Goal: Information Seeking & Learning: Learn about a topic

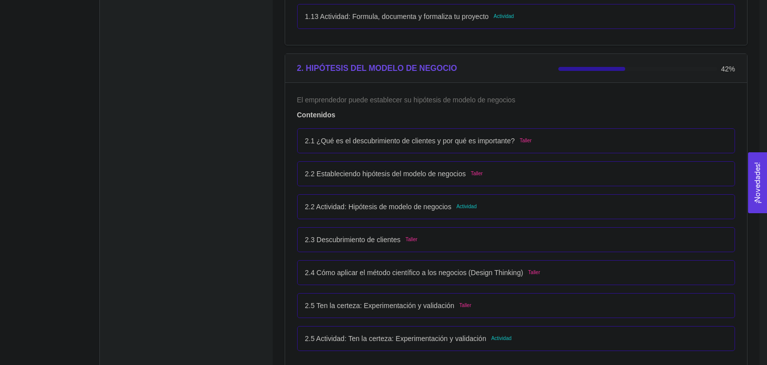
scroll to position [966, 0]
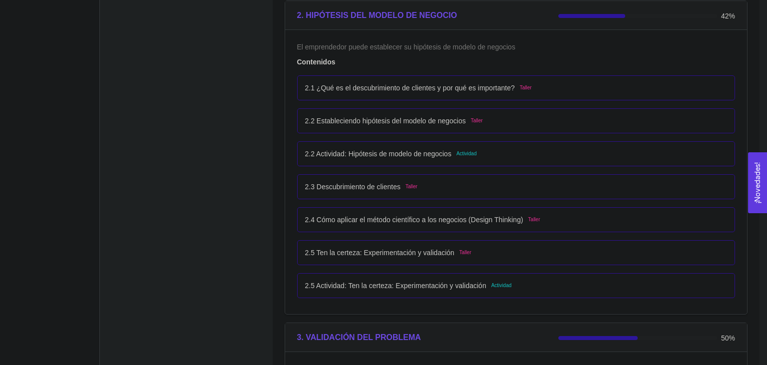
click at [397, 286] on p "2.5 Actividad: Ten la certeza: Experimentación y validación" at bounding box center [395, 285] width 181 height 11
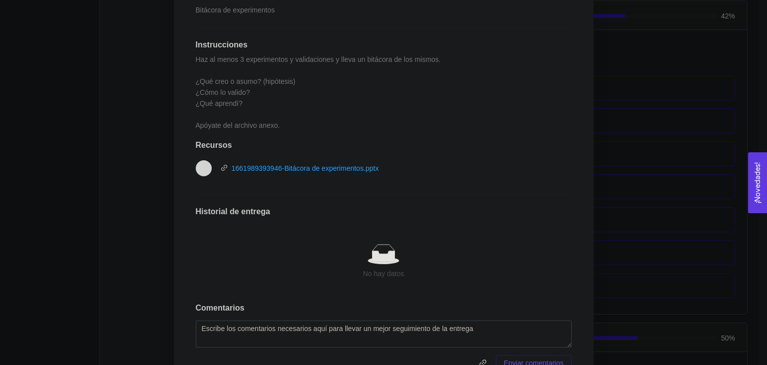
scroll to position [110, 0]
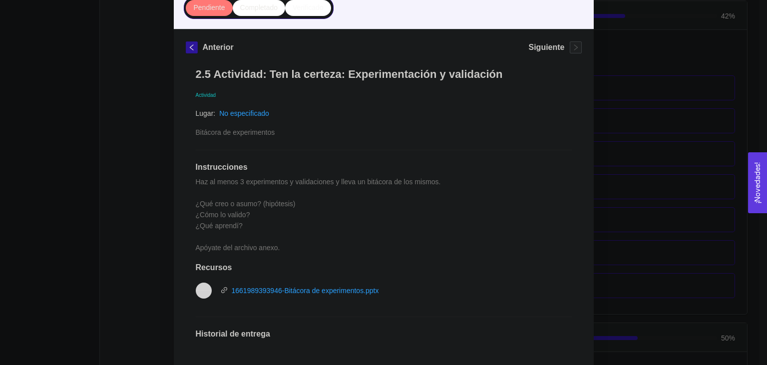
click at [598, 179] on div "2. HIPÓTESIS DEL MODELO DE NEGOCIO El emprendedor puede establecer su hipótesis…" at bounding box center [383, 182] width 767 height 365
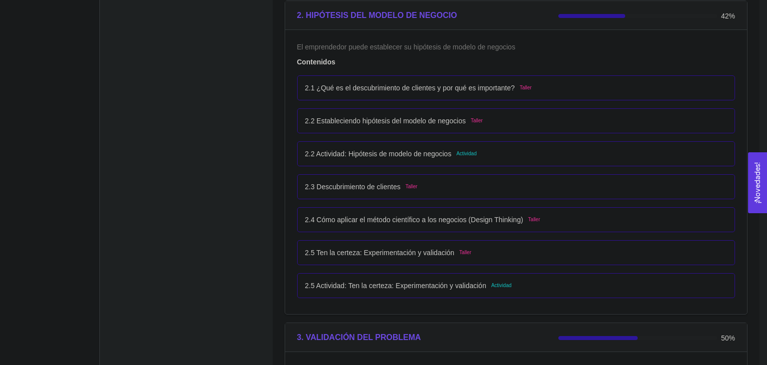
click at [503, 179] on div "2.3 Descubrimiento de clientes Taller" at bounding box center [516, 186] width 438 height 25
click at [506, 152] on div "2.2 Actividad: Hipótesis de modelo de negocios Actividad" at bounding box center [516, 153] width 422 height 11
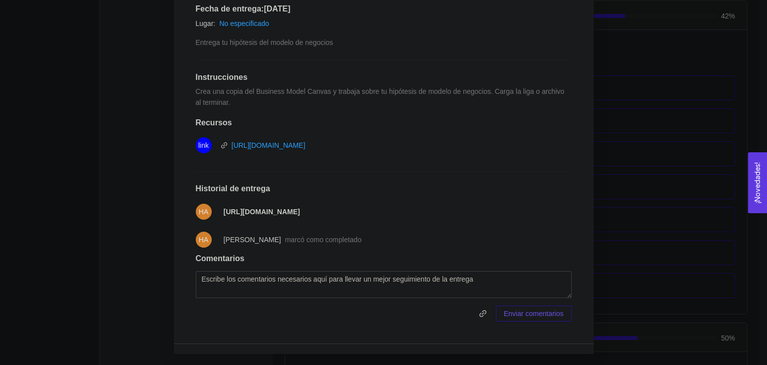
click at [668, 178] on div "2. HIPÓTESIS DEL MODELO DE NEGOCIO El emprendedor puede establecer su hipótesis…" at bounding box center [383, 182] width 767 height 365
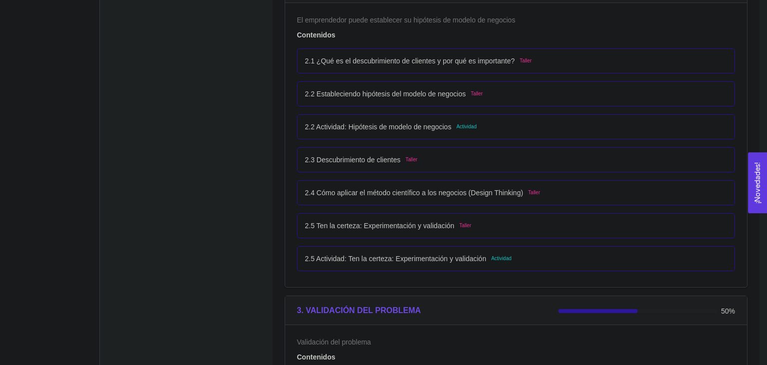
scroll to position [966, 0]
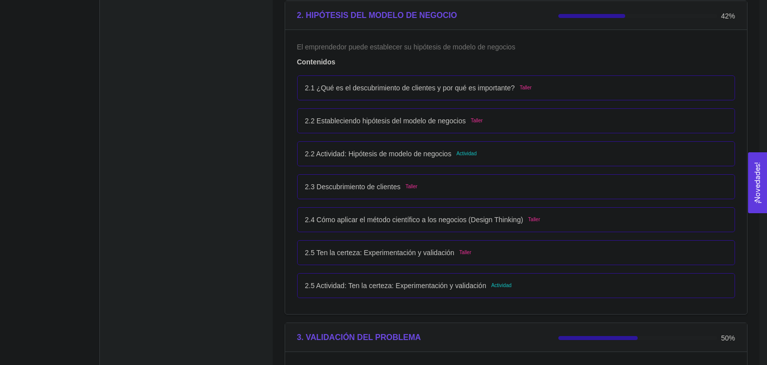
click at [501, 165] on div "2.2 Actividad: Hipótesis de modelo de negocios Actividad" at bounding box center [516, 153] width 438 height 25
click at [501, 155] on div "2.2 Actividad: Hipótesis de modelo de negocios Actividad" at bounding box center [516, 153] width 422 height 11
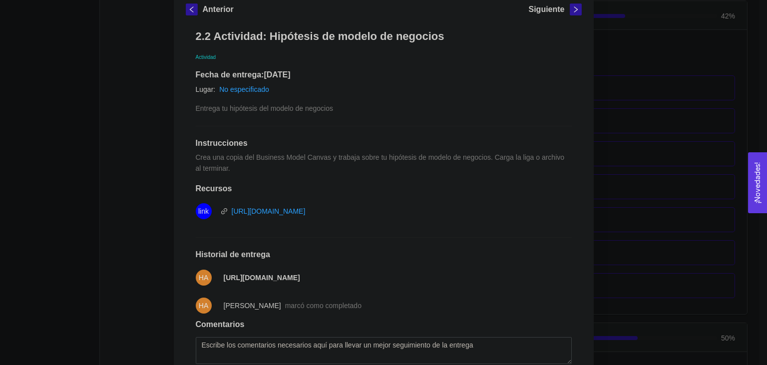
scroll to position [214, 0]
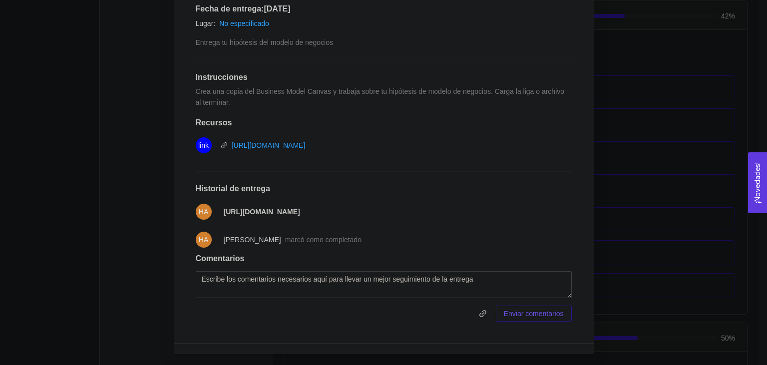
click at [618, 160] on div "2. HIPÓTESIS DEL MODELO DE NEGOCIO El emprendedor puede establecer su hipótesis…" at bounding box center [383, 182] width 767 height 365
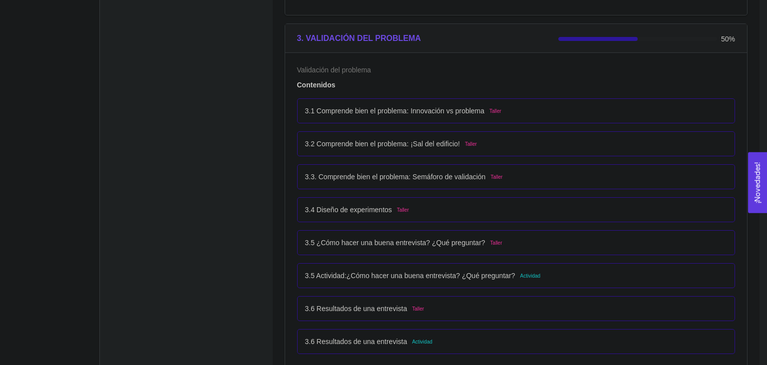
scroll to position [1282, 0]
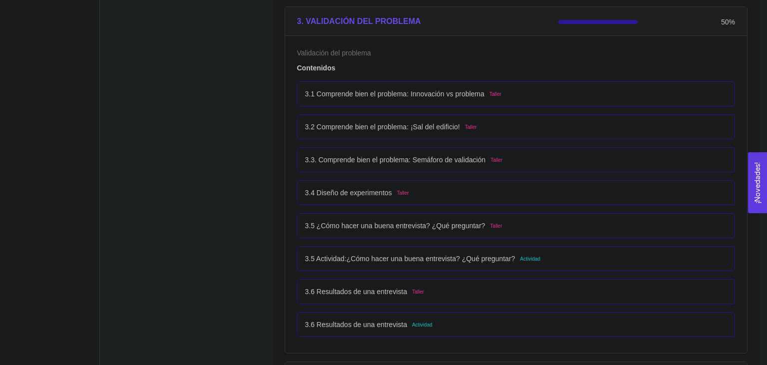
click at [369, 265] on div "3.5 Actividad:¿Cómo hacer una buena entrevista? ¿Qué preguntar? Actividad" at bounding box center [516, 258] width 438 height 25
click at [560, 256] on div "3.5 Actividad:¿Cómo hacer una buena entrevista? ¿Qué preguntar? Actividad" at bounding box center [516, 258] width 422 height 11
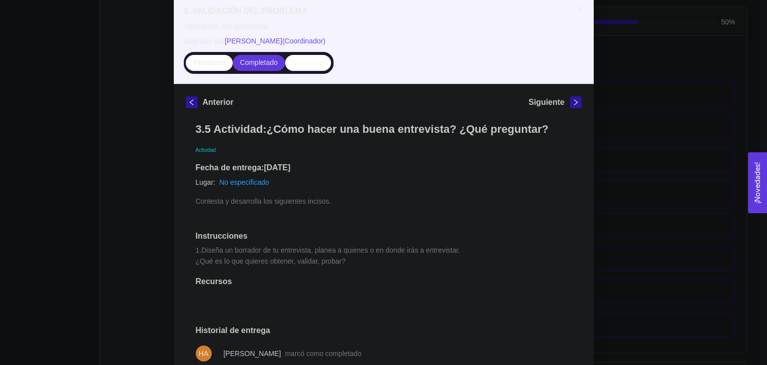
scroll to position [220, 0]
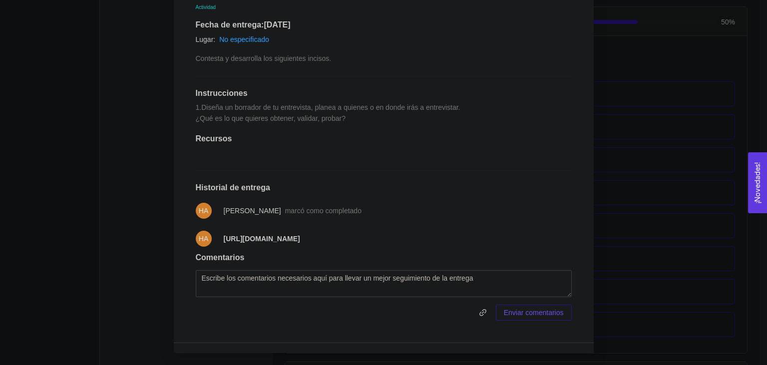
click at [625, 199] on div "3. VALIDACIÓN DEL PROBLEMA Validación del problema Asignado por [PERSON_NAME] (…" at bounding box center [383, 182] width 767 height 365
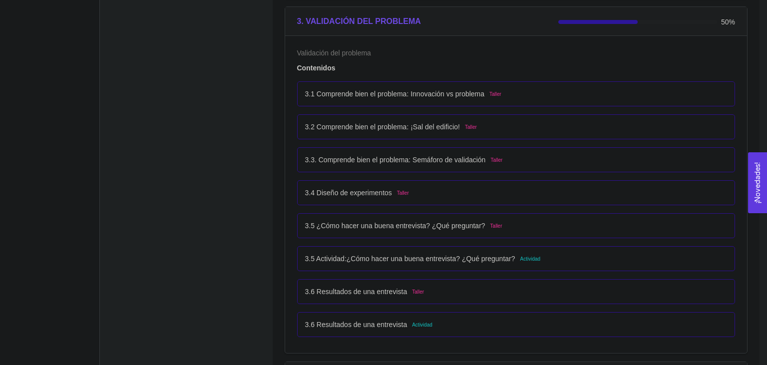
click at [464, 322] on div "3.6 Resultados de una entrevista Actividad" at bounding box center [516, 324] width 422 height 11
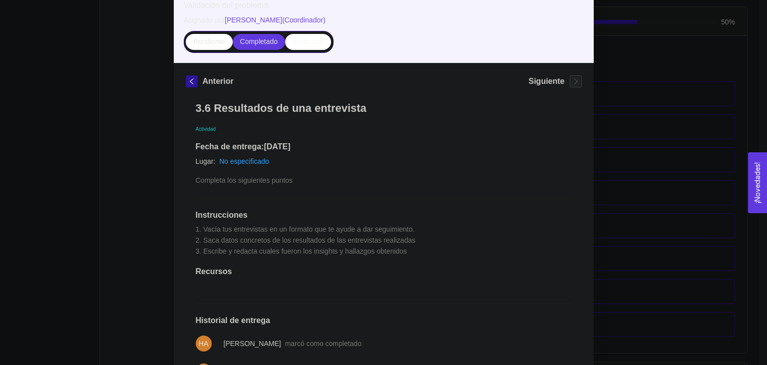
scroll to position [110, 0]
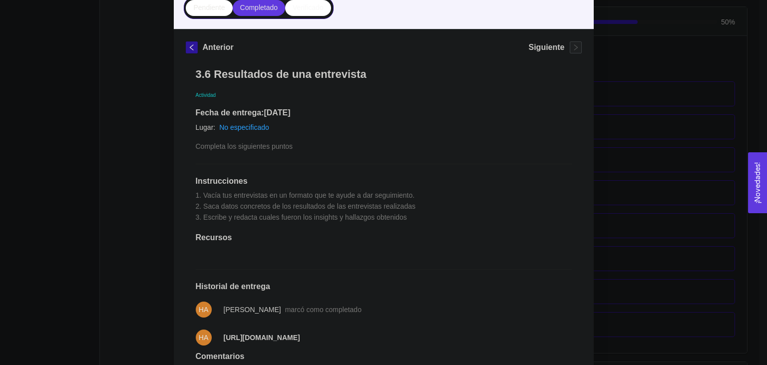
click at [654, 191] on div "3. VALIDACIÓN DEL PROBLEMA Validación del problema Asignado por [PERSON_NAME] (…" at bounding box center [383, 182] width 767 height 365
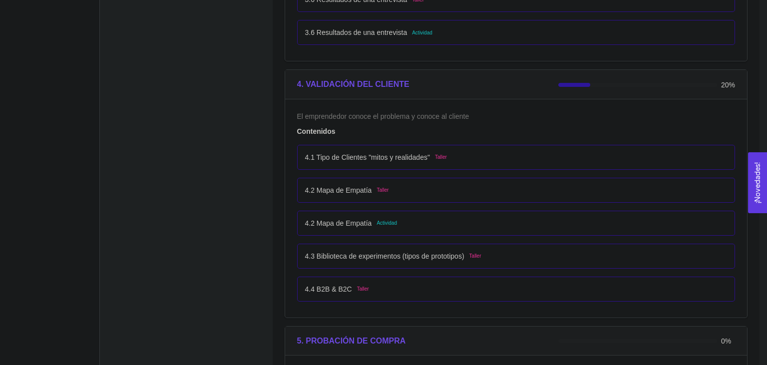
scroll to position [1598, 0]
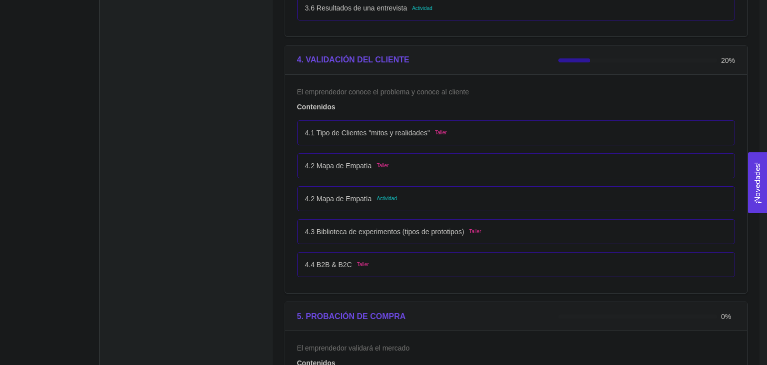
click at [471, 197] on div "4.2 Mapa de Empatía Actividad" at bounding box center [516, 198] width 422 height 11
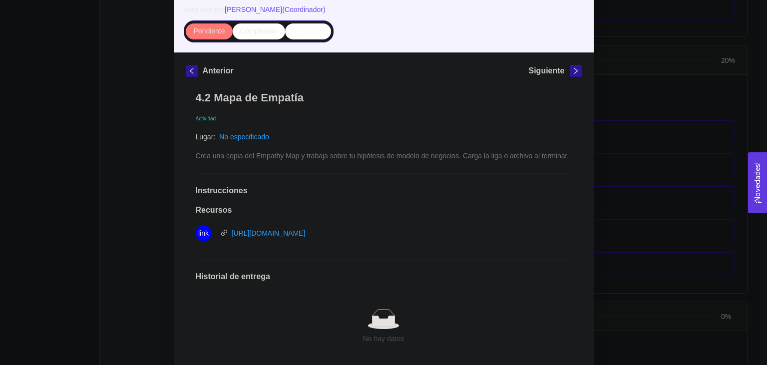
scroll to position [0, 0]
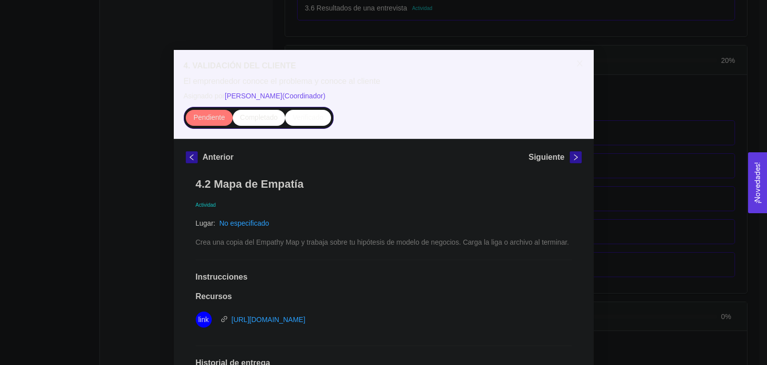
click at [628, 148] on div "4. VALIDACIÓN DEL CLIENTE El emprendedor conoce el problema y conoce al cliente…" at bounding box center [383, 182] width 767 height 365
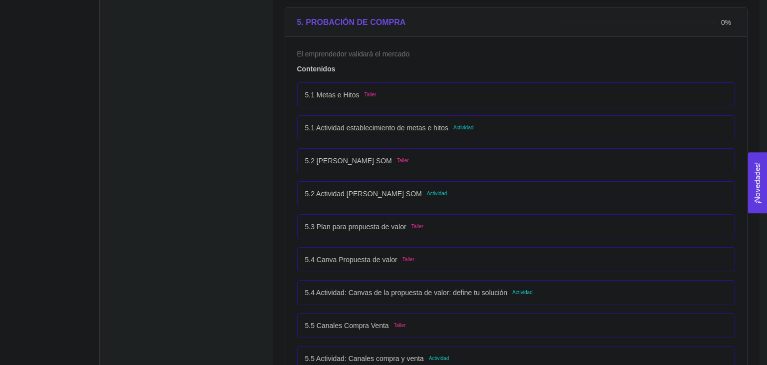
scroll to position [1914, 0]
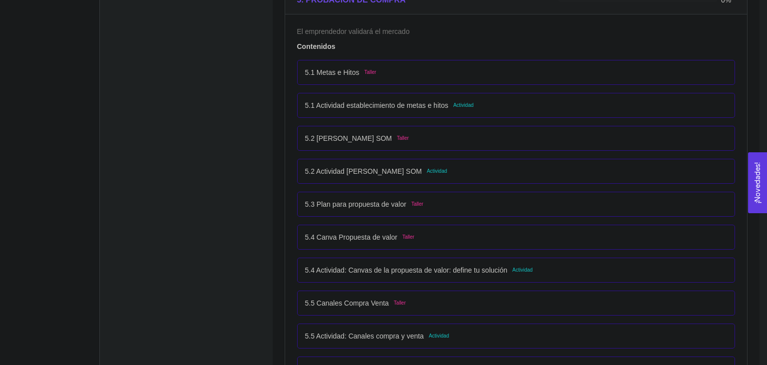
click at [536, 105] on div "5.1 Actividad establecimiento de metas e hitos Actividad" at bounding box center [516, 105] width 422 height 11
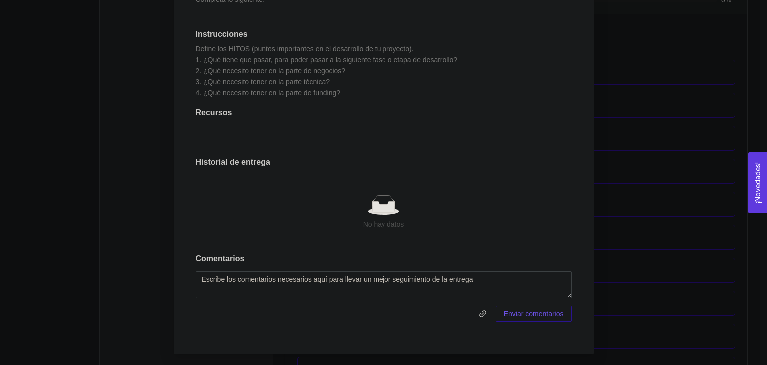
scroll to position [0, 0]
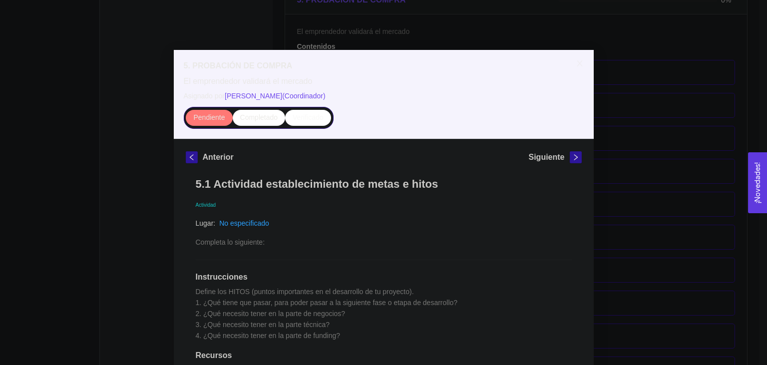
click at [652, 156] on div "5. PROBACIÓN DE COMPRA El emprendedor validará el mercado Asignado por [PERSON_…" at bounding box center [383, 182] width 767 height 365
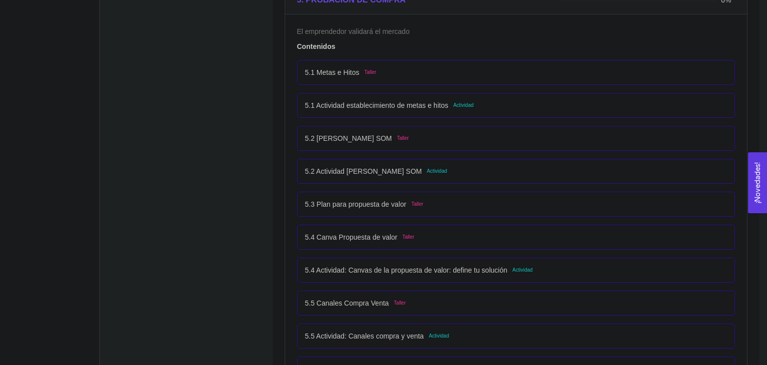
click at [464, 166] on div "5.2 Actividad [PERSON_NAME] SOM Actividad" at bounding box center [516, 171] width 422 height 11
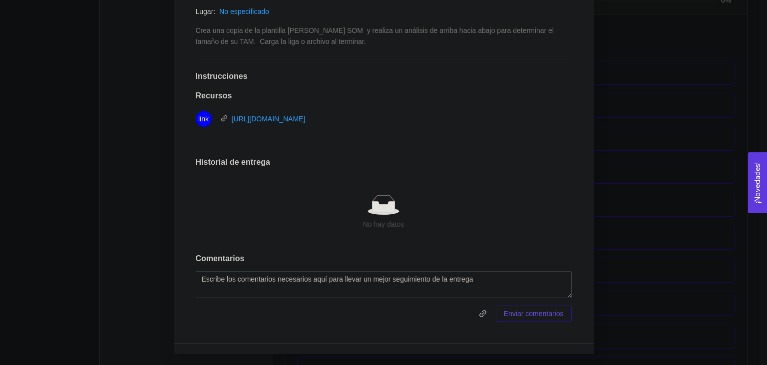
click at [664, 198] on div "5. PROBACIÓN DE COMPRA El emprendedor validará el mercado Asignado por [PERSON_…" at bounding box center [383, 182] width 767 height 365
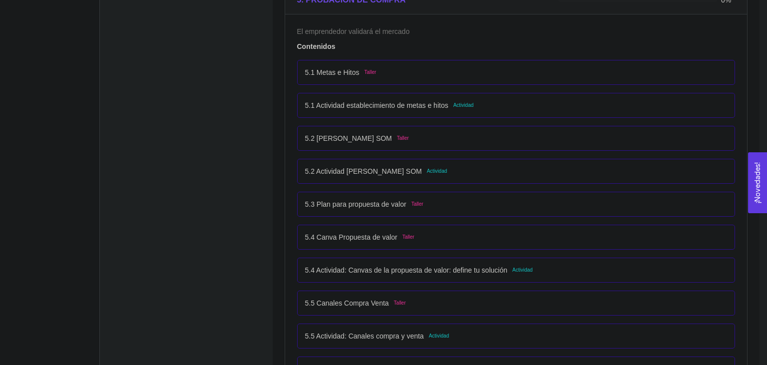
click at [502, 271] on p "5.4 Actividad: Canvas de la propuesta de valor: define tu solución" at bounding box center [406, 270] width 202 height 11
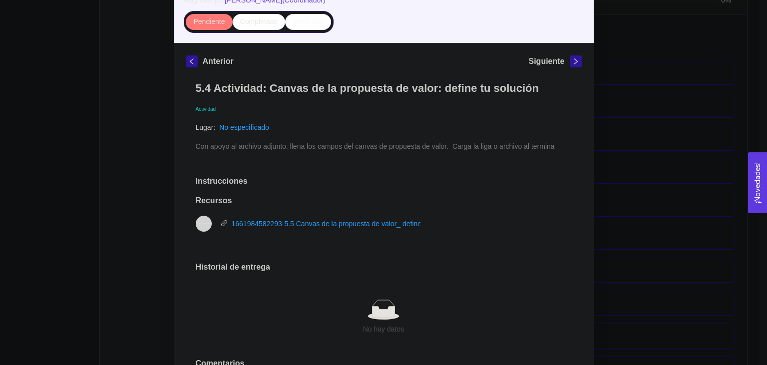
scroll to position [90, 0]
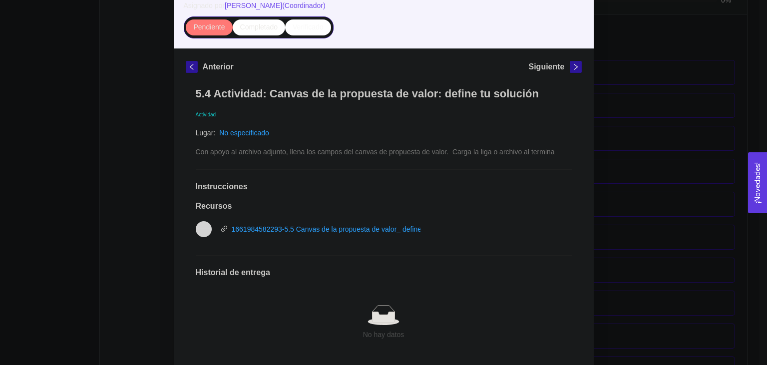
click at [110, 87] on div "5. PROBACIÓN DE COMPRA El emprendedor validará el mercado Asignado por [PERSON_…" at bounding box center [383, 182] width 767 height 365
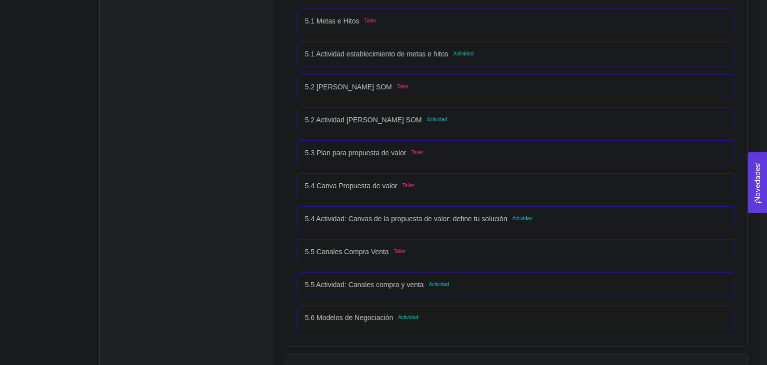
scroll to position [1967, 0]
click at [386, 286] on p "5.5 Actividad: Canales compra y venta" at bounding box center [364, 283] width 119 height 11
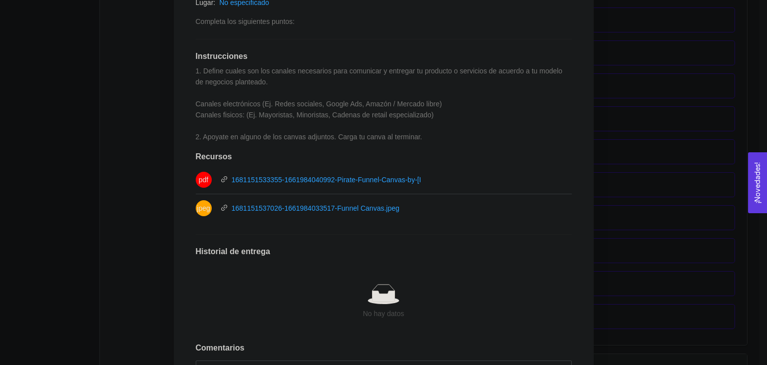
scroll to position [310, 0]
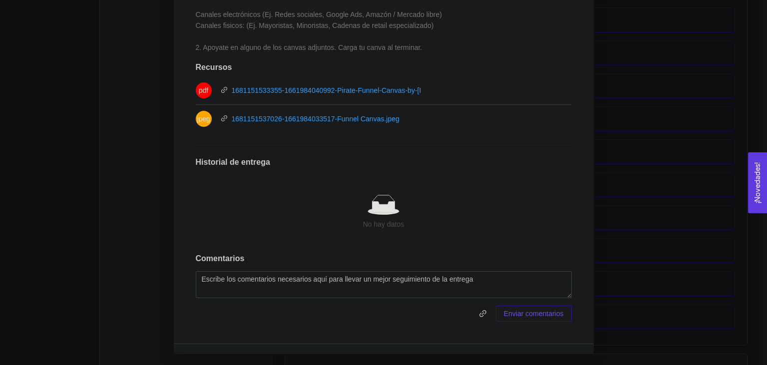
click at [176, 147] on div "Anterior Siguiente 5.5 Actividad: Canales compra y venta Actividad Lugar: No es…" at bounding box center [384, 86] width 420 height 514
click at [162, 144] on div "5. PROBACIÓN DE COMPRA El emprendedor validará el mercado Asignado por [PERSON_…" at bounding box center [383, 182] width 767 height 365
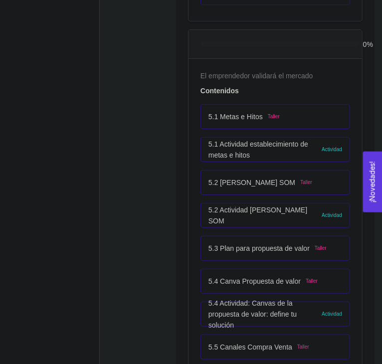
scroll to position [1967, 0]
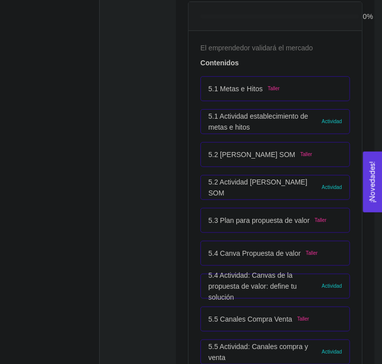
click at [286, 131] on div "5.1 Actividad establecimiento de metas e hitos Actividad" at bounding box center [276, 121] width 150 height 25
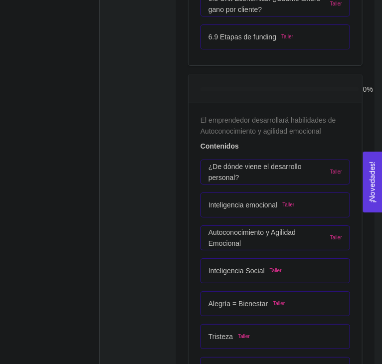
scroll to position [2810, 0]
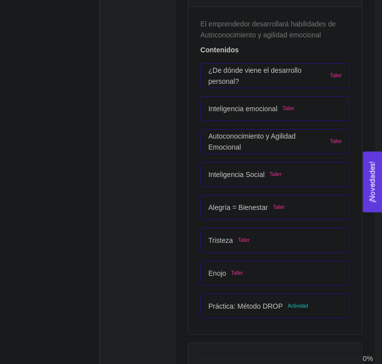
click at [244, 304] on p "Práctica: Método DROP" at bounding box center [246, 306] width 74 height 11
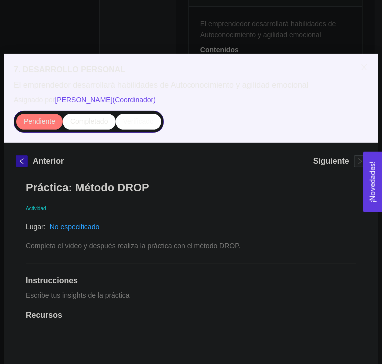
scroll to position [0, 0]
click at [358, 73] on span "Close" at bounding box center [364, 68] width 28 height 28
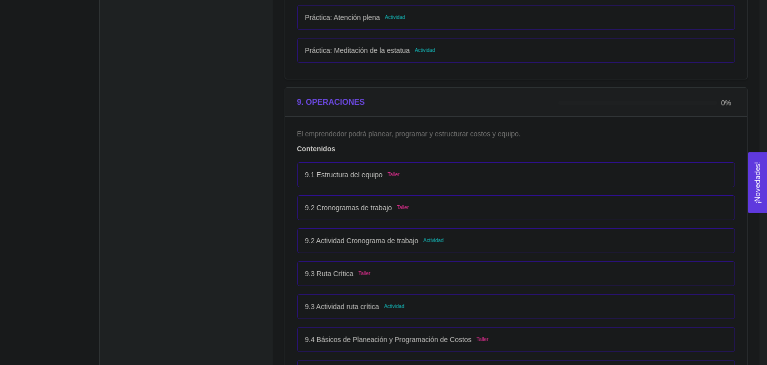
scroll to position [3284, 0]
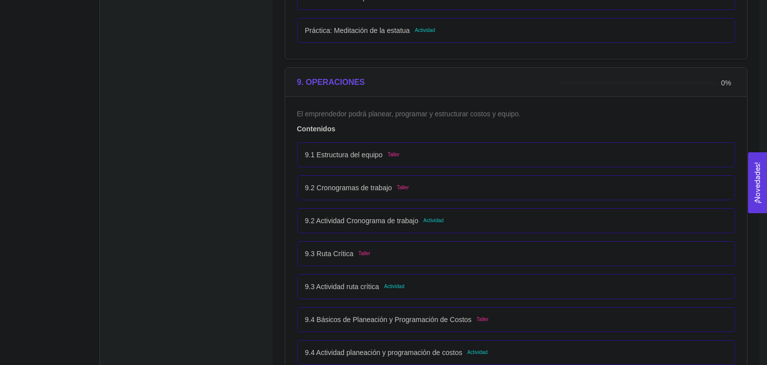
click at [431, 231] on li "9.2 Actividad Cronograma de trabajo Actividad" at bounding box center [516, 220] width 438 height 33
click at [434, 218] on span "Actividad" at bounding box center [433, 221] width 20 height 8
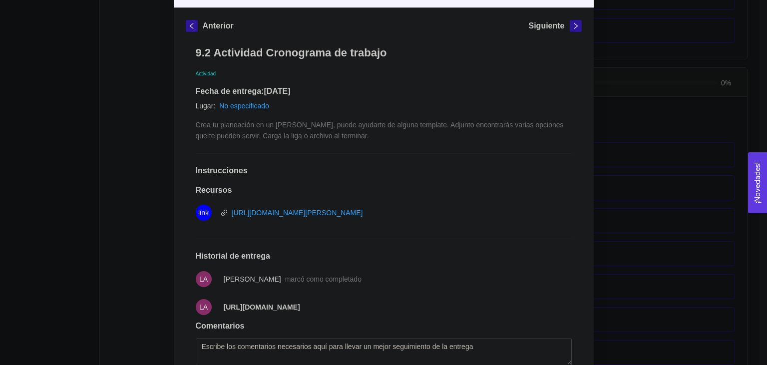
scroll to position [205, 0]
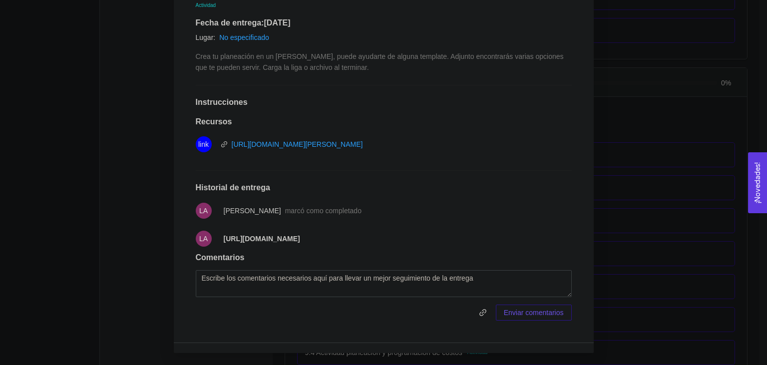
click at [126, 181] on div "9. OPERACIONES El emprendedor podrá planear, programar y estructurar costos y e…" at bounding box center [383, 182] width 767 height 365
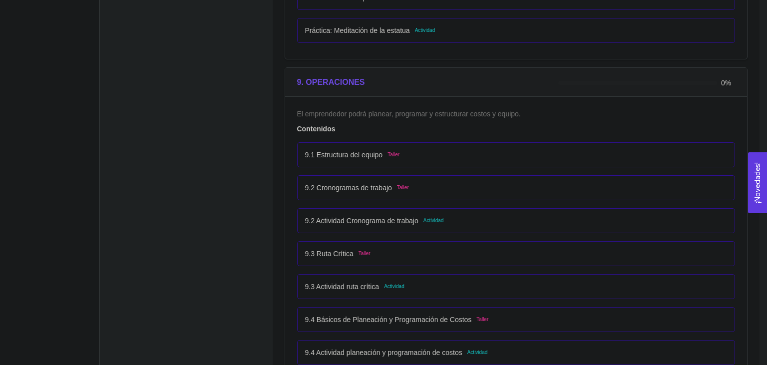
scroll to position [3337, 0]
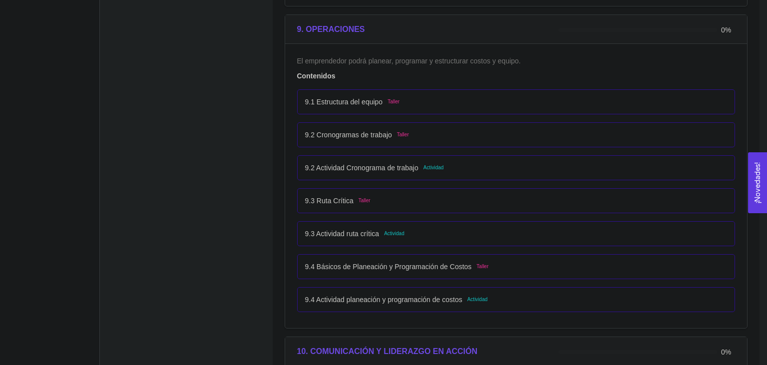
click at [421, 233] on div "9.3 Actividad ruta crítica Actividad" at bounding box center [516, 233] width 422 height 11
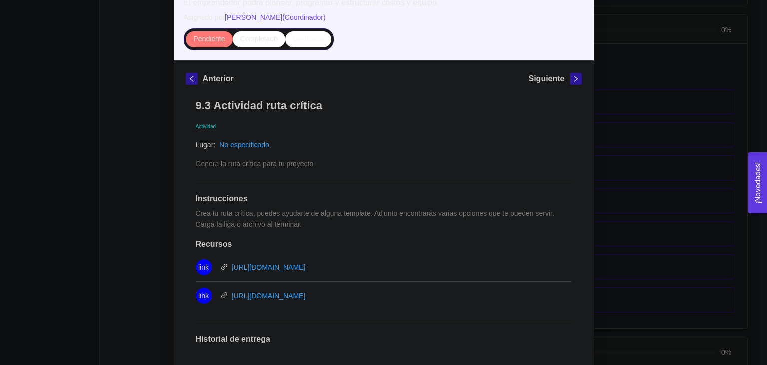
scroll to position [34, 0]
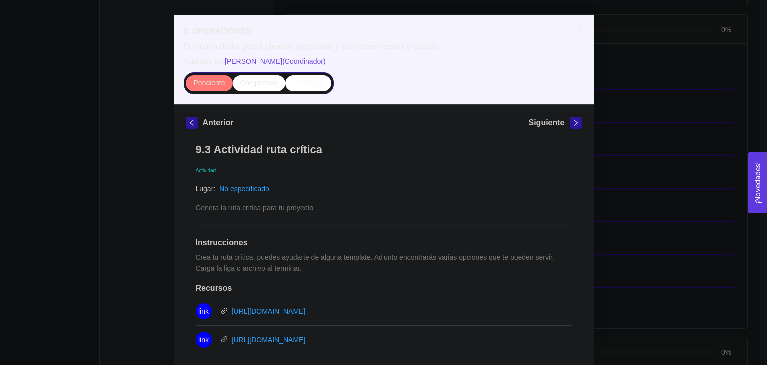
click at [103, 133] on div "9. OPERACIONES El emprendedor podrá planear, programar y estructurar costos y e…" at bounding box center [383, 182] width 767 height 365
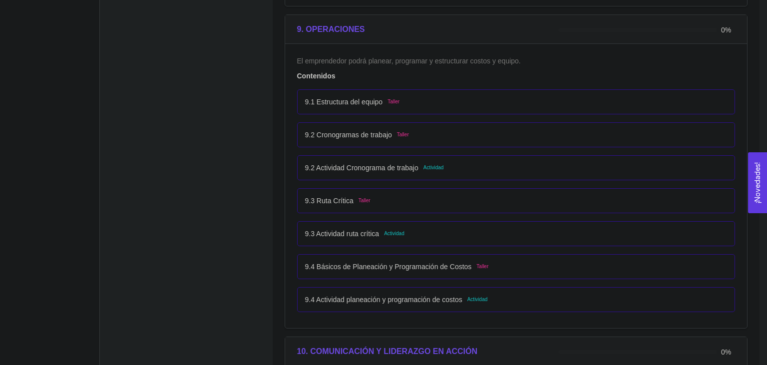
click at [460, 235] on div "9.3 Actividad ruta crítica Actividad" at bounding box center [516, 233] width 422 height 11
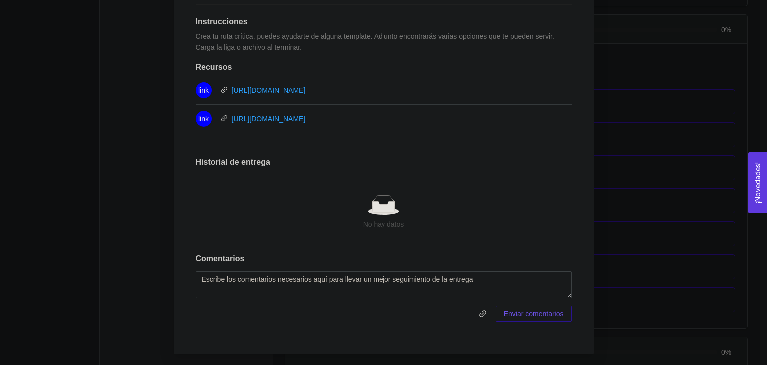
click at [634, 191] on div "9. OPERACIONES El emprendedor podrá planear, programar y estructurar costos y e…" at bounding box center [383, 182] width 767 height 365
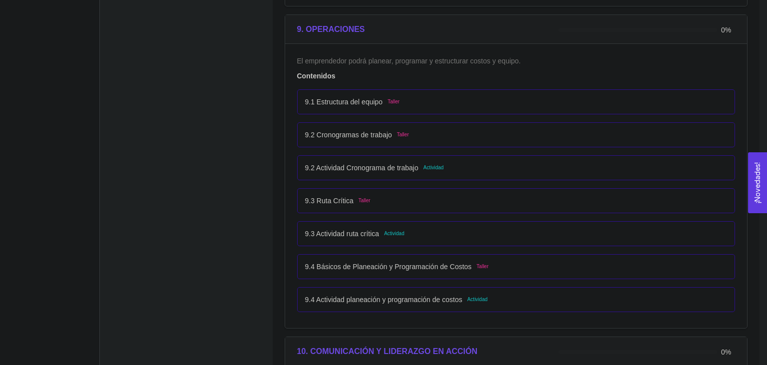
click at [635, 179] on li "9.2 Actividad Cronograma de trabajo Actividad" at bounding box center [516, 167] width 438 height 33
click at [420, 306] on div "9.4 Actividad planeación y programación de costos Actividad" at bounding box center [516, 299] width 438 height 25
click at [500, 300] on div "9.4 Actividad planeación y programación de costos Actividad" at bounding box center [516, 299] width 422 height 11
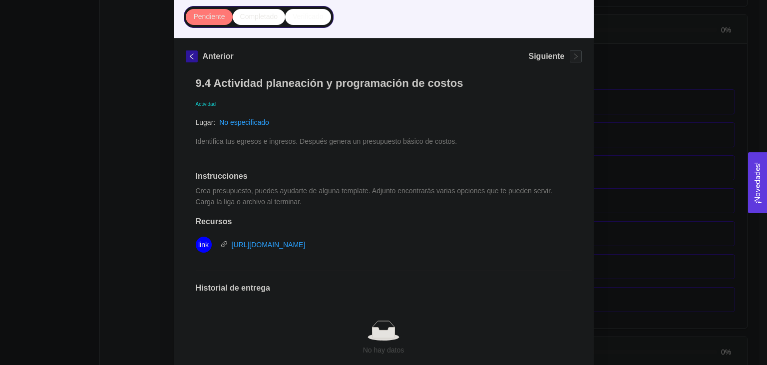
scroll to position [55, 0]
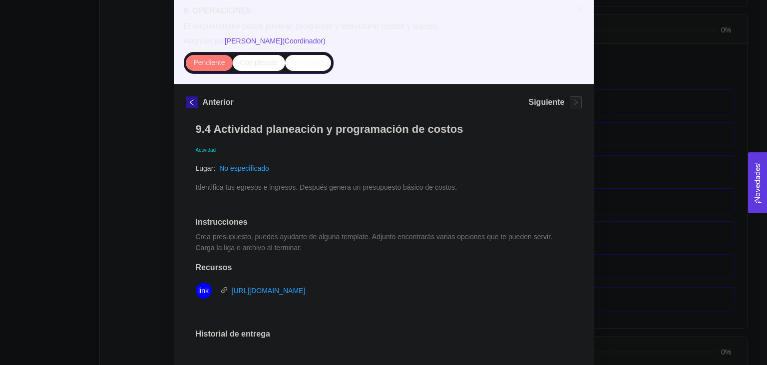
click at [704, 288] on div "9. OPERACIONES El emprendedor podrá planear, programar y estructurar costos y e…" at bounding box center [383, 182] width 767 height 365
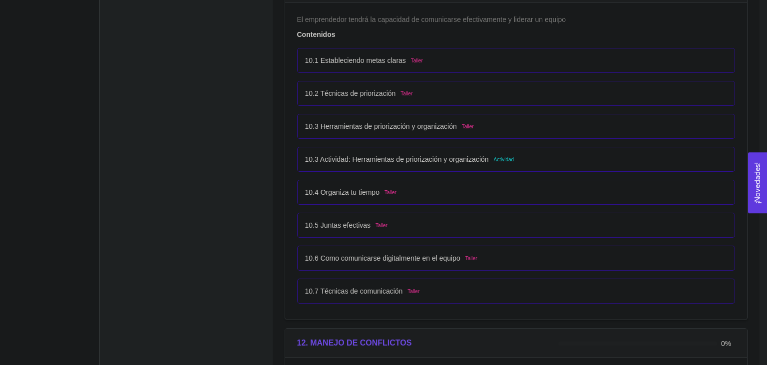
scroll to position [3706, 0]
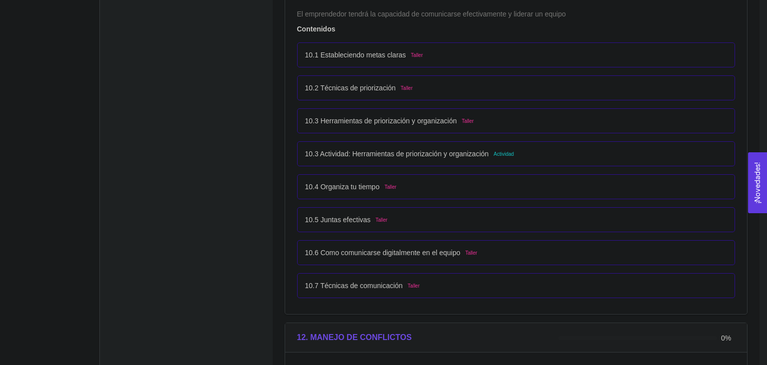
click at [525, 158] on div "10.3 Actividad: Herramientas de priorización y organización Actividad" at bounding box center [516, 153] width 438 height 25
click at [430, 148] on p "10.3 Actividad: Herramientas de priorización y organización" at bounding box center [397, 153] width 184 height 11
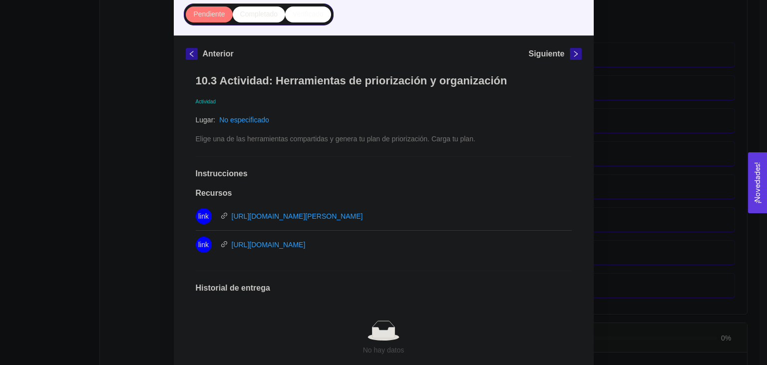
scroll to position [165, 0]
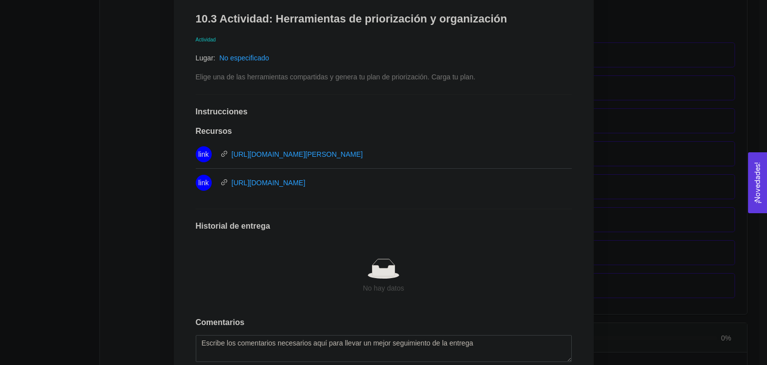
click at [144, 167] on div "10. COMUNICACIÓN Y LIDERAZGO EN ACCIÓN El emprendedor tendrá la capacidad de co…" at bounding box center [383, 182] width 767 height 365
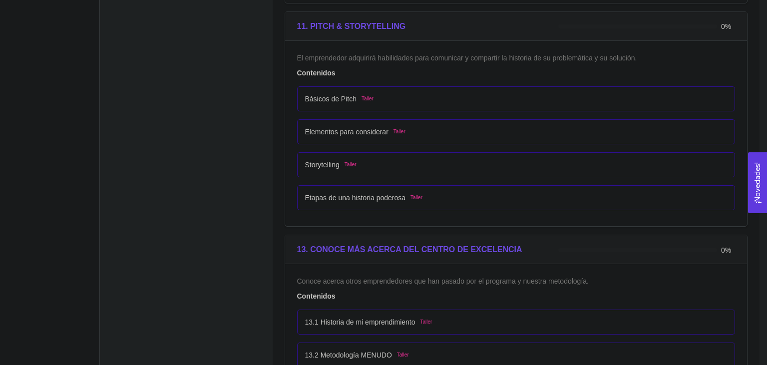
scroll to position [4217, 0]
